Goal: Transaction & Acquisition: Purchase product/service

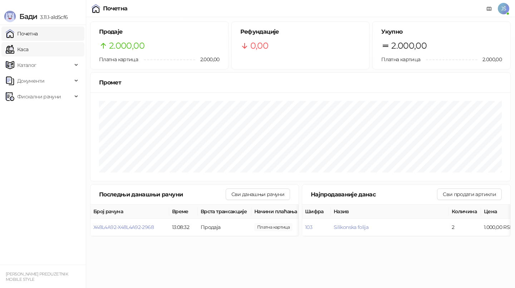
click at [28, 46] on link "Каса" at bounding box center [17, 49] width 23 height 14
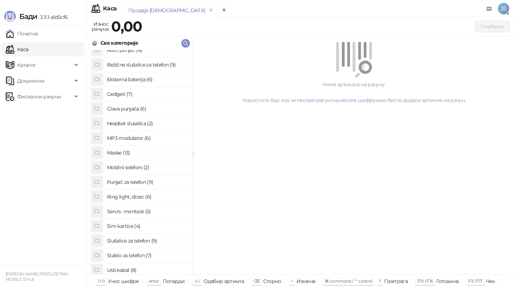
scroll to position [29, 0]
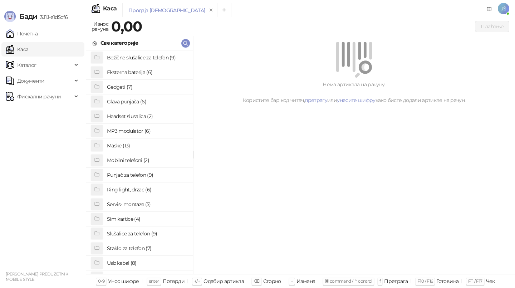
click at [150, 252] on h4 "Staklo za telefon (7)" at bounding box center [147, 247] width 80 height 11
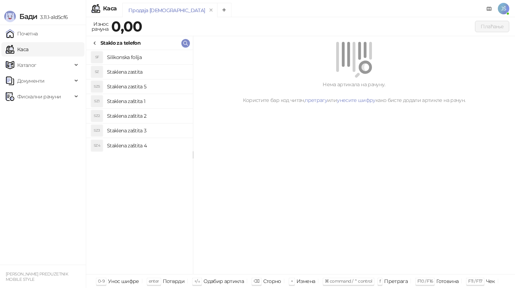
click at [163, 117] on h4 "Staklena zaštita 2" at bounding box center [147, 115] width 80 height 11
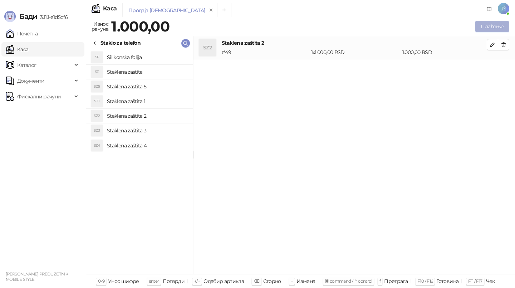
click at [485, 26] on button "Плаћање" at bounding box center [492, 26] width 34 height 11
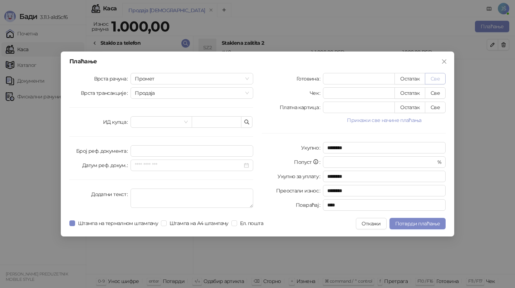
click at [436, 76] on button "Све" at bounding box center [435, 78] width 21 height 11
type input "****"
click at [399, 223] on span "Потврди плаћање" at bounding box center [417, 223] width 45 height 6
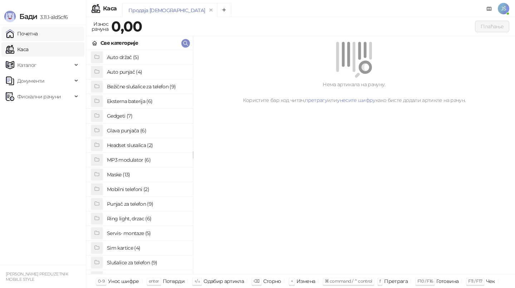
click at [38, 39] on link "Почетна" at bounding box center [22, 33] width 32 height 14
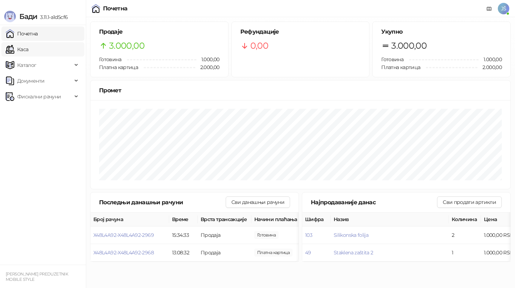
click at [28, 44] on link "Каса" at bounding box center [17, 49] width 23 height 14
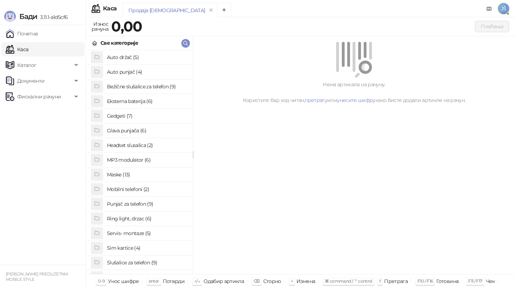
click at [127, 262] on h4 "Slušalice za telefon (9)" at bounding box center [147, 262] width 80 height 11
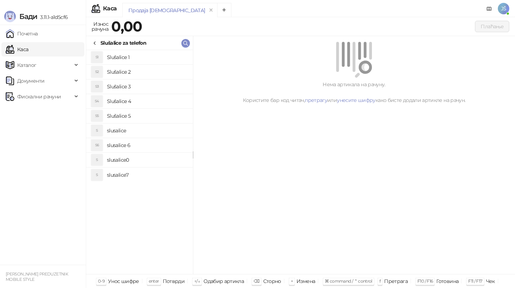
click at [159, 74] on h4 "Slušalice 2" at bounding box center [147, 71] width 80 height 11
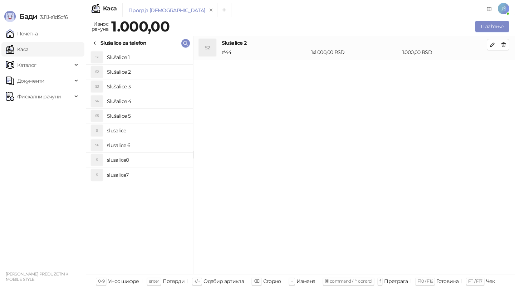
click at [168, 61] on h4 "Slušalice 1" at bounding box center [147, 56] width 80 height 11
click at [507, 47] on button "button" at bounding box center [503, 44] width 11 height 11
click at [497, 27] on button "Плаћање" at bounding box center [492, 26] width 34 height 11
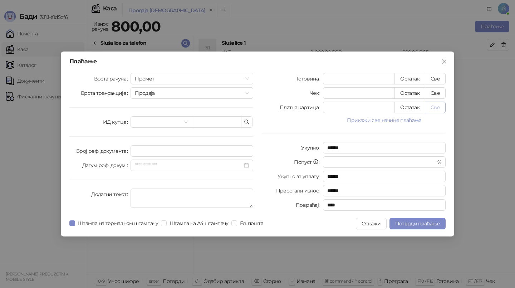
click at [441, 106] on button "Све" at bounding box center [435, 107] width 21 height 11
type input "***"
type input "****"
click at [428, 223] on span "Потврди плаћање" at bounding box center [417, 223] width 45 height 6
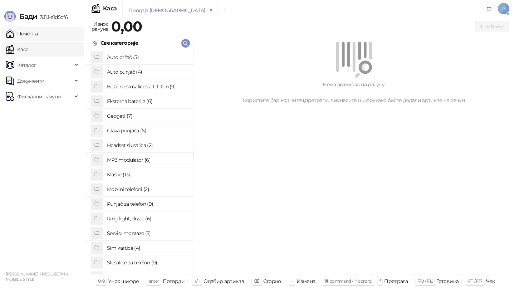
click at [36, 35] on link "Почетна" at bounding box center [22, 33] width 32 height 14
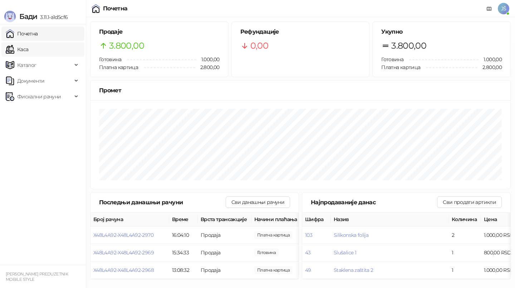
click at [28, 43] on link "Каса" at bounding box center [17, 49] width 23 height 14
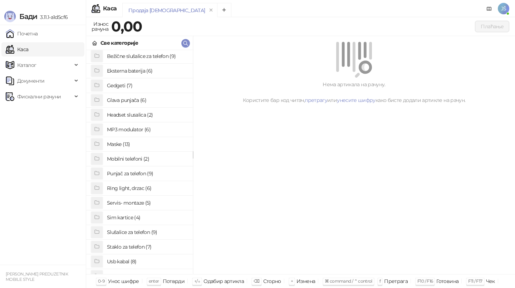
scroll to position [34, 0]
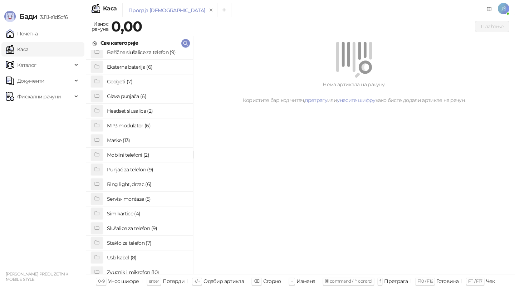
click at [137, 254] on h4 "Usb kabal (8)" at bounding box center [147, 257] width 80 height 11
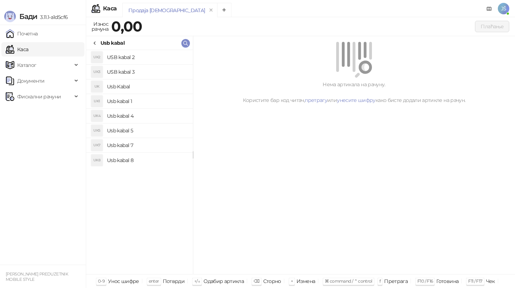
click at [163, 98] on h4 "Usb kabal 1" at bounding box center [147, 100] width 80 height 11
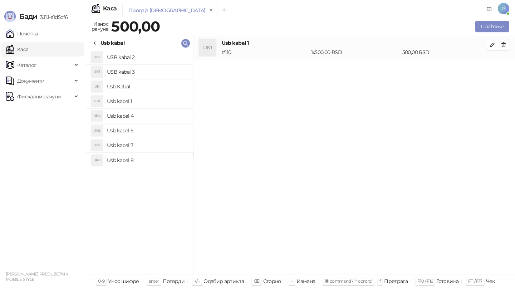
click at [166, 117] on h4 "Usb kabal 4" at bounding box center [147, 115] width 80 height 11
click at [505, 42] on icon "button" at bounding box center [504, 45] width 6 height 6
click at [498, 23] on button "Плаћање" at bounding box center [492, 26] width 34 height 11
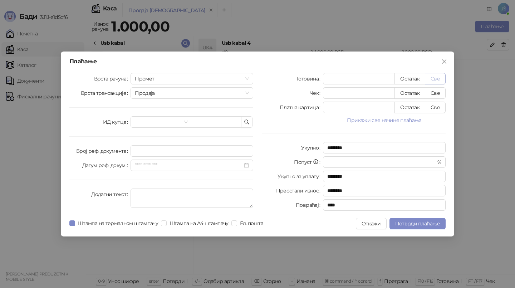
click at [439, 79] on button "Све" at bounding box center [435, 78] width 21 height 11
type input "****"
click at [414, 224] on span "Потврди плаћање" at bounding box center [417, 223] width 45 height 6
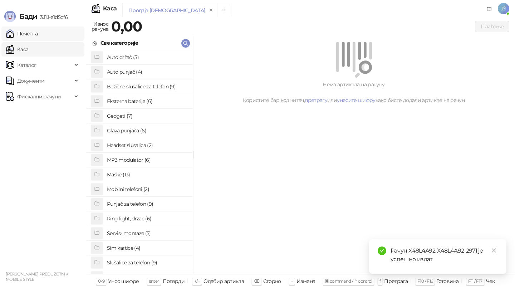
click at [38, 30] on link "Почетна" at bounding box center [22, 33] width 32 height 14
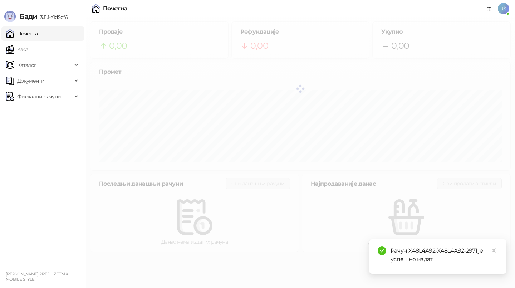
click at [15, 5] on div "[PERSON_NAME] 3.11.1-a1d5cf6" at bounding box center [43, 12] width 86 height 25
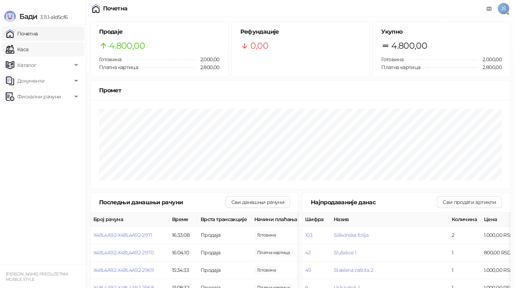
click at [28, 51] on link "Каса" at bounding box center [17, 49] width 23 height 14
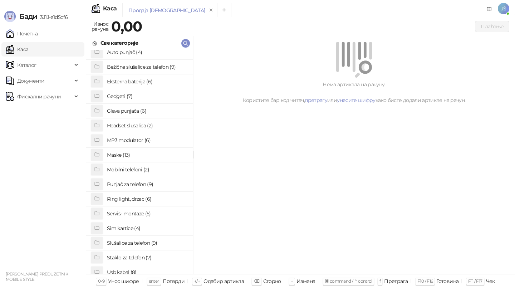
scroll to position [24, 0]
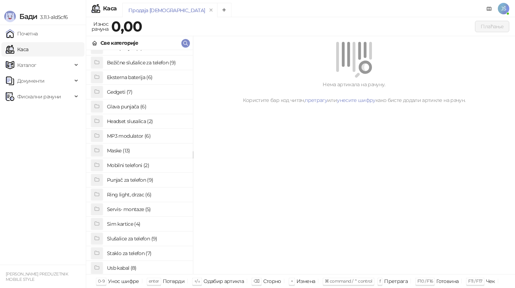
click at [136, 252] on h4 "Staklo za telefon (7)" at bounding box center [147, 252] width 80 height 11
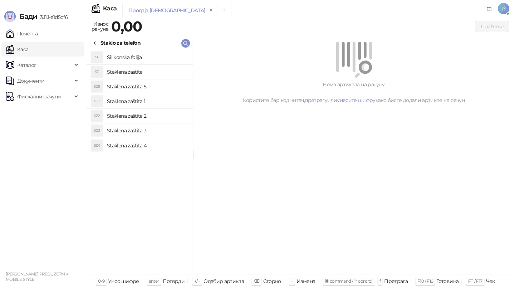
click at [168, 115] on h4 "Staklena zaštita 2" at bounding box center [147, 115] width 80 height 11
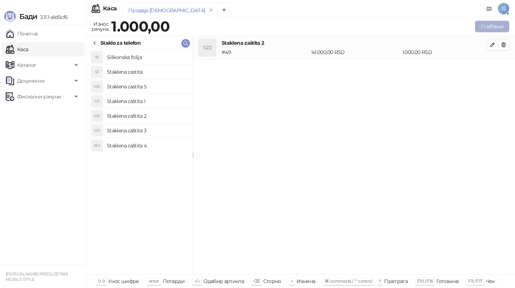
click at [491, 26] on button "Плаћање" at bounding box center [492, 26] width 34 height 11
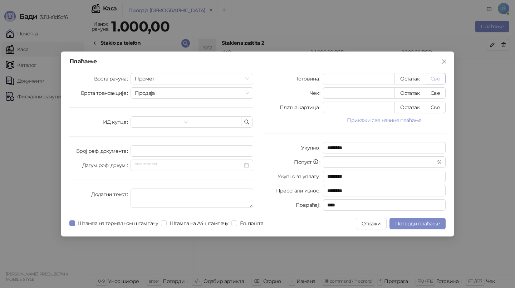
click at [436, 79] on button "Све" at bounding box center [435, 78] width 21 height 11
type input "****"
click at [407, 221] on span "Потврди плаћање" at bounding box center [417, 223] width 45 height 6
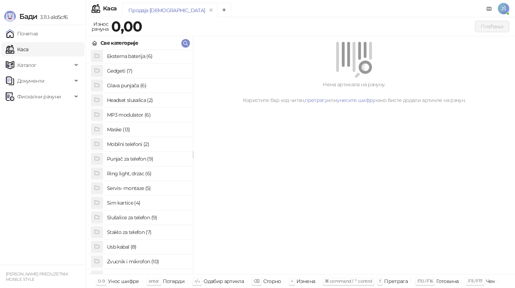
scroll to position [45, 0]
click at [149, 246] on h4 "Usb kabal (8)" at bounding box center [147, 246] width 80 height 11
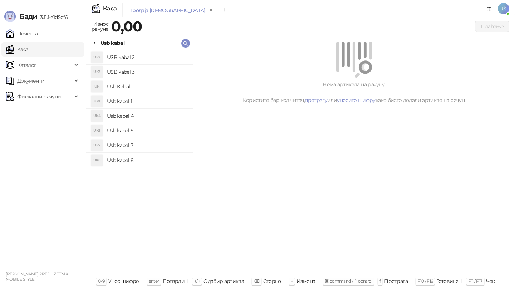
click at [154, 113] on h4 "Usb kabal 4" at bounding box center [147, 115] width 80 height 11
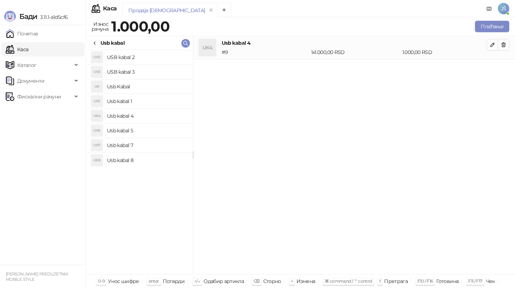
click at [154, 128] on h4 "Usb kabal 5" at bounding box center [147, 130] width 80 height 11
click at [159, 142] on h4 "Usb kabal 7" at bounding box center [147, 144] width 80 height 11
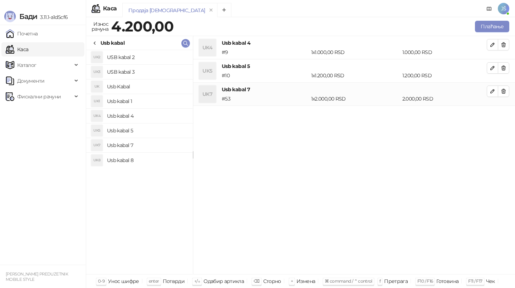
click at [165, 154] on h4 "Usb kabal 8" at bounding box center [147, 159] width 80 height 11
click at [173, 69] on h4 "USB kabal 3" at bounding box center [147, 71] width 80 height 11
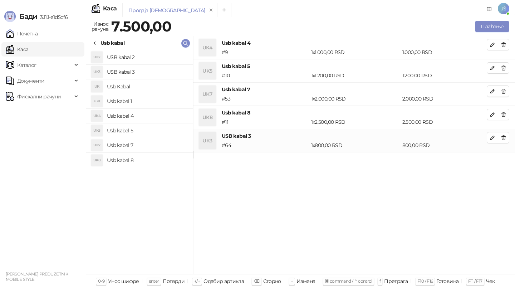
click at [176, 53] on h4 "USB kabal 2" at bounding box center [147, 56] width 80 height 11
click at [166, 98] on h4 "Usb kabal 1" at bounding box center [147, 100] width 80 height 11
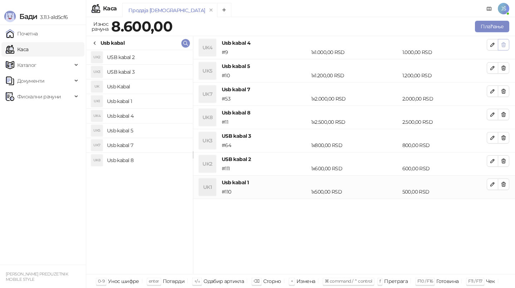
click at [504, 39] on button "button" at bounding box center [503, 44] width 11 height 11
click at [504, 62] on button "button" at bounding box center [503, 67] width 11 height 11
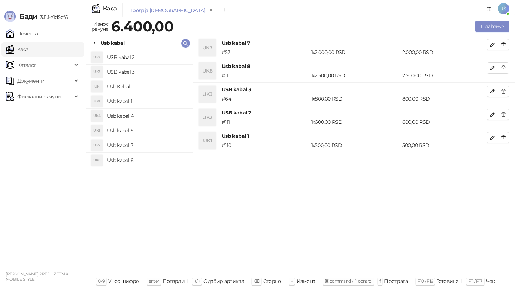
click at [504, 39] on button "button" at bounding box center [503, 44] width 11 height 11
click at [504, 62] on button "button" at bounding box center [503, 67] width 11 height 11
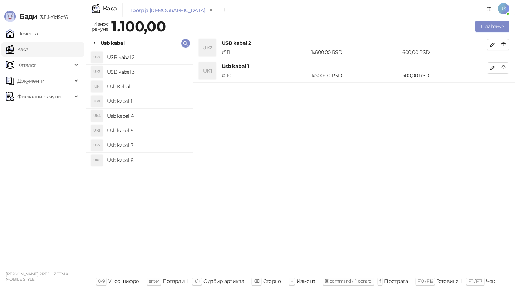
click at [504, 39] on button "button" at bounding box center [503, 44] width 11 height 11
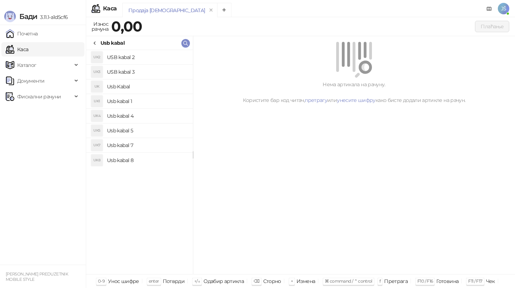
click at [187, 129] on li "UK5 Usb kabal 5" at bounding box center [139, 130] width 107 height 15
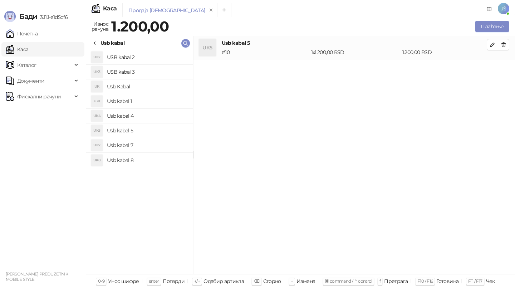
click at [173, 117] on h4 "Usb kabal 4" at bounding box center [147, 115] width 80 height 11
click at [161, 155] on h4 "Usb kabal 8" at bounding box center [147, 159] width 80 height 11
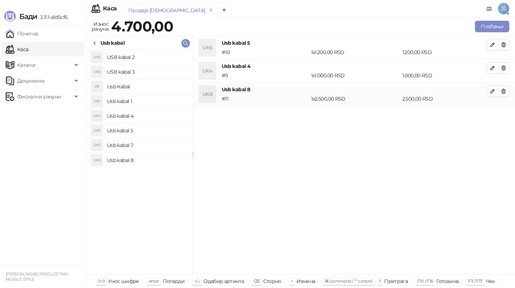
click at [167, 145] on h4 "Usb kabal 7" at bounding box center [147, 144] width 80 height 11
click at [506, 43] on button "button" at bounding box center [503, 44] width 11 height 11
click at [506, 62] on button "button" at bounding box center [503, 67] width 11 height 11
click at [506, 43] on button "button" at bounding box center [503, 44] width 11 height 11
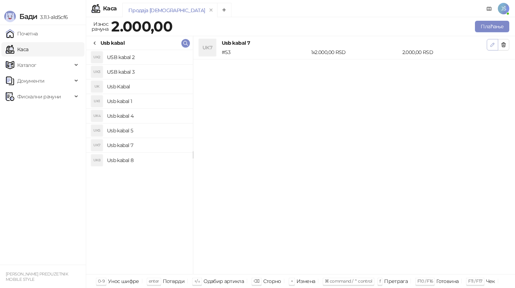
click at [492, 45] on icon "button" at bounding box center [493, 45] width 4 height 4
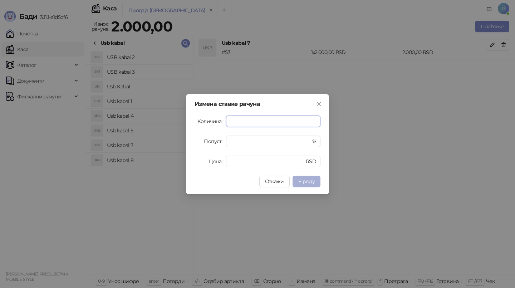
type input "**"
click at [309, 181] on span "У реду" at bounding box center [306, 181] width 16 height 6
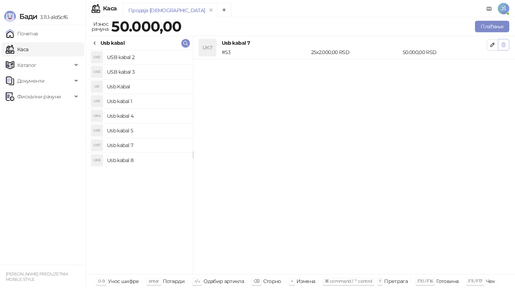
click at [501, 45] on icon "button" at bounding box center [504, 45] width 6 height 6
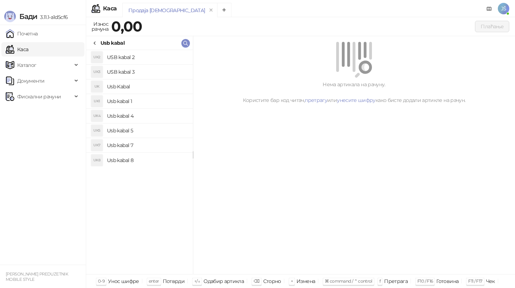
click at [132, 135] on h4 "Usb kabal 5" at bounding box center [147, 130] width 80 height 11
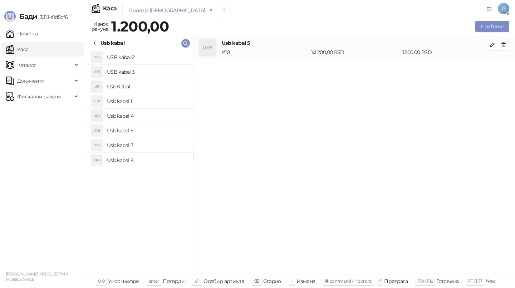
click at [138, 142] on h4 "Usb kabal 7" at bounding box center [147, 144] width 80 height 11
click at [148, 169] on div "UK2 USB kabal 2 UK3 USB kabal 3 UK Usb Kabal UK1 Usb kabal 1 UK4 Usb kabal 4 UK…" at bounding box center [139, 162] width 107 height 224
click at [145, 164] on h4 "Usb kabal 8" at bounding box center [147, 159] width 80 height 11
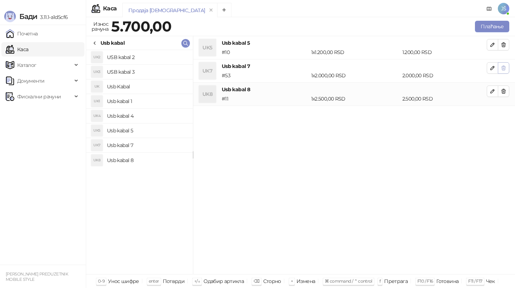
click at [502, 63] on button "button" at bounding box center [503, 67] width 11 height 11
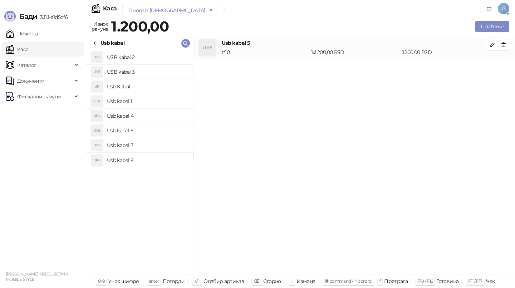
click at [150, 71] on h4 "USB kabal 3" at bounding box center [147, 71] width 80 height 11
click at [158, 87] on h4 "Usb Kabal" at bounding box center [147, 86] width 80 height 11
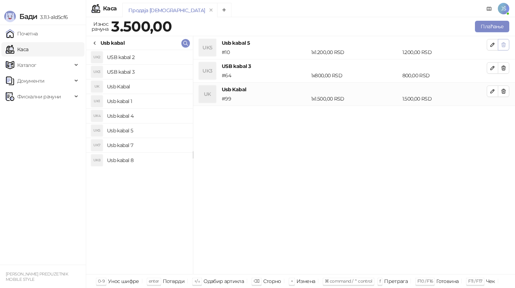
click at [507, 48] on button "button" at bounding box center [503, 44] width 11 height 11
click at [503, 45] on icon "button" at bounding box center [504, 45] width 6 height 6
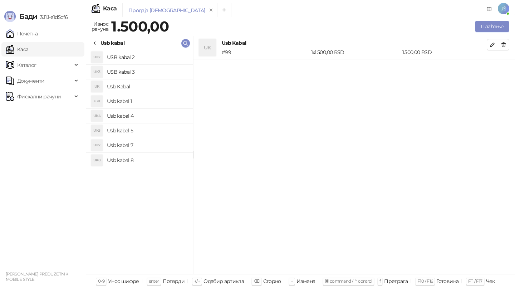
click at [108, 98] on h4 "Usb kabal 1" at bounding box center [147, 100] width 80 height 11
click at [131, 88] on h4 "Usb Kabal" at bounding box center [147, 86] width 80 height 11
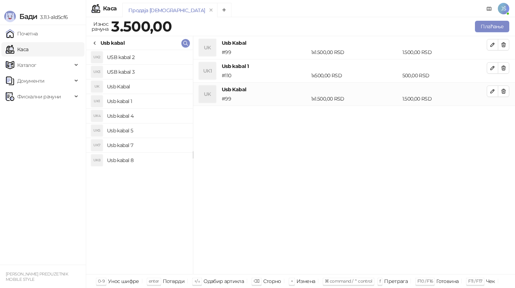
click at [132, 85] on h4 "Usb Kabal" at bounding box center [147, 86] width 80 height 11
click at [507, 44] on button "button" at bounding box center [503, 44] width 11 height 11
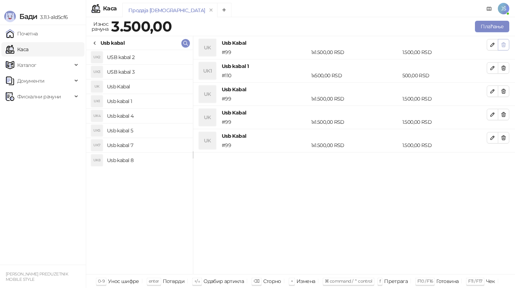
click at [507, 44] on button "button" at bounding box center [503, 44] width 11 height 11
click at [505, 133] on button "button" at bounding box center [503, 137] width 11 height 11
click at [502, 115] on icon "button" at bounding box center [504, 114] width 4 height 4
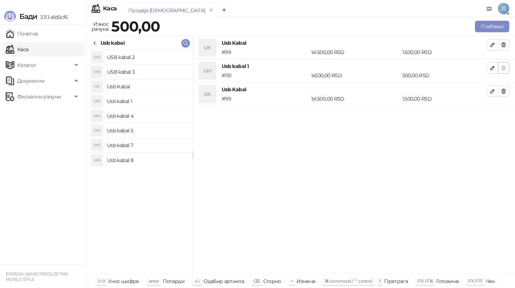
click at [502, 67] on icon "button" at bounding box center [504, 68] width 4 height 4
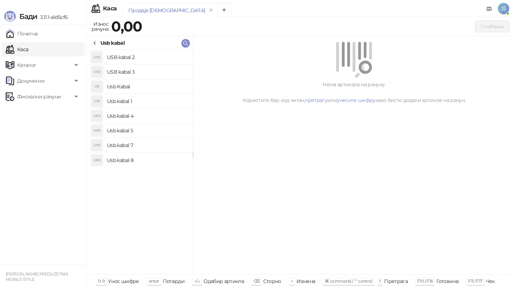
click at [136, 89] on h4 "Usb Kabal" at bounding box center [147, 86] width 80 height 11
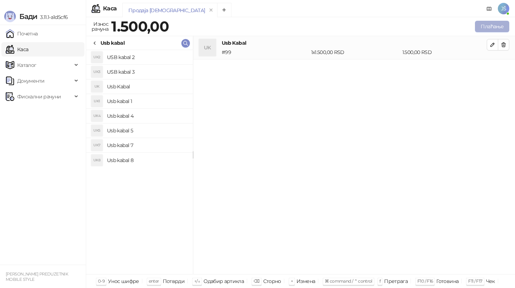
click at [490, 24] on button "Плаћање" at bounding box center [492, 26] width 34 height 11
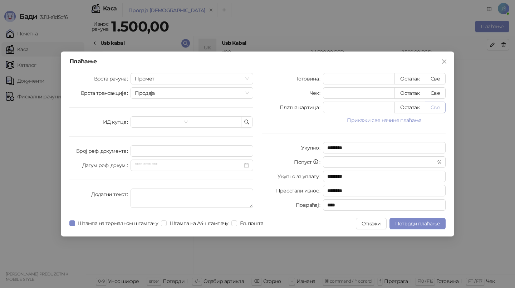
click at [434, 107] on button "Све" at bounding box center [435, 107] width 21 height 11
type input "****"
click at [438, 221] on span "Потврди плаћање" at bounding box center [417, 223] width 45 height 6
